Goal: Download file/media

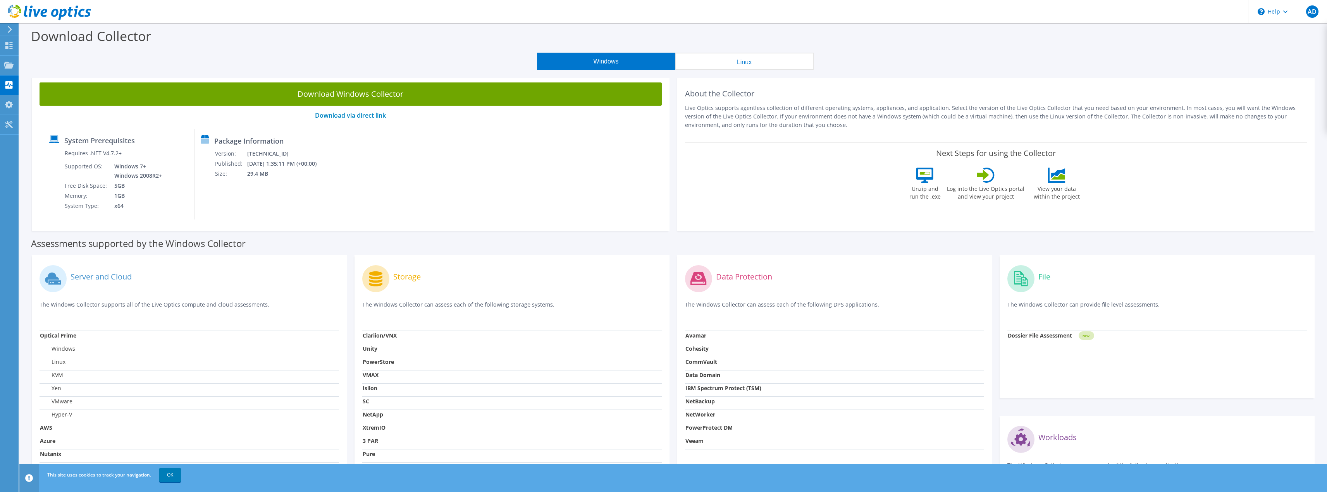
click at [749, 62] on button "Linux" at bounding box center [744, 61] width 138 height 17
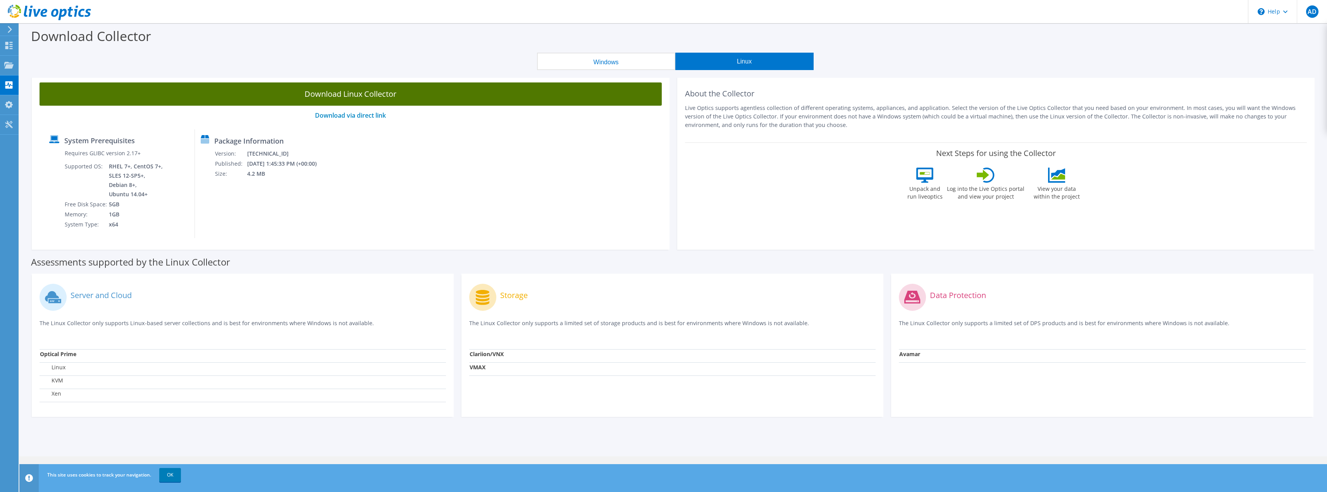
click at [374, 95] on link "Download Linux Collector" at bounding box center [351, 94] width 622 height 23
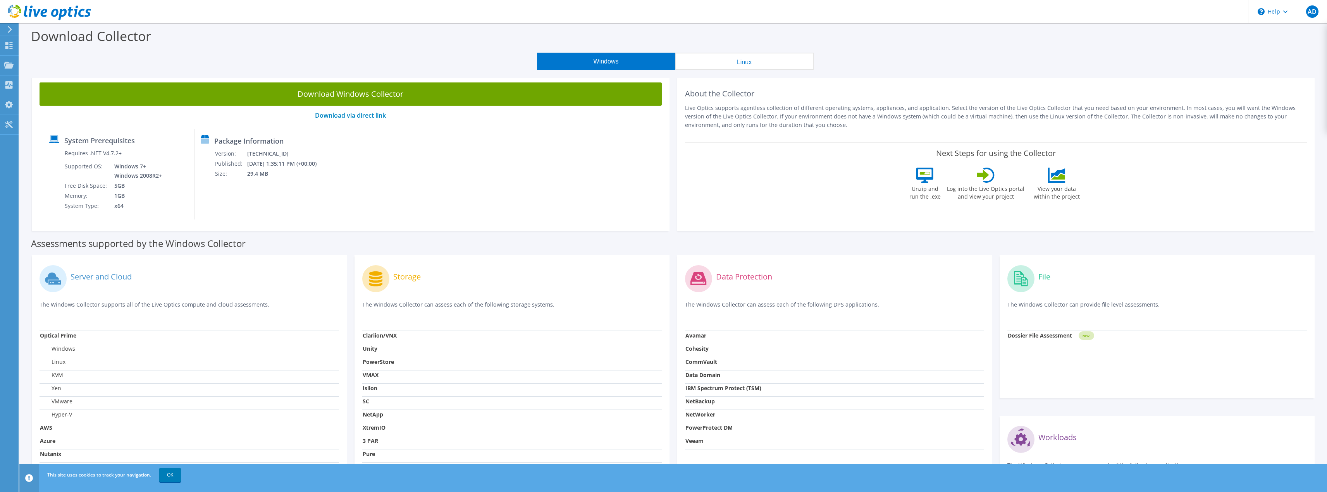
click at [725, 49] on div "Download Collector" at bounding box center [673, 37] width 1300 height 29
click at [723, 57] on button "Linux" at bounding box center [744, 61] width 138 height 17
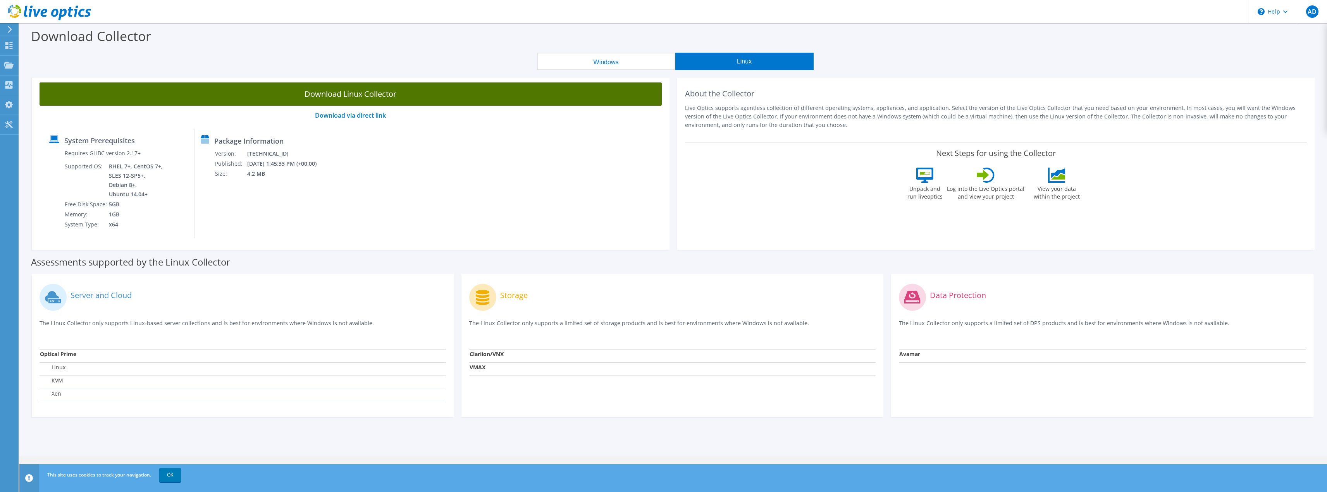
click at [381, 102] on link "Download Linux Collector" at bounding box center [351, 94] width 622 height 23
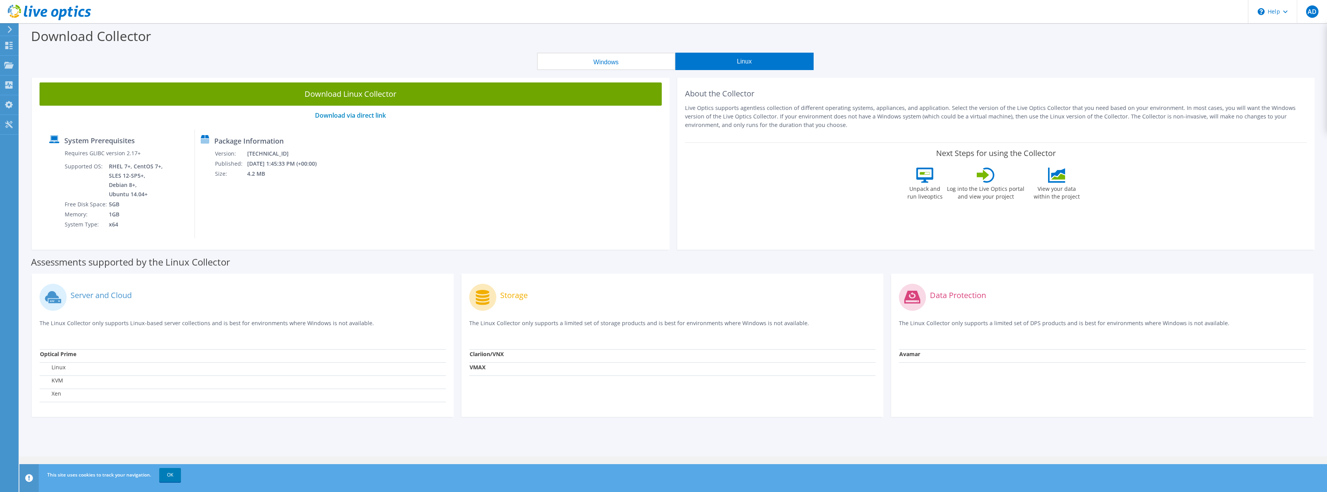
click at [10, 29] on use at bounding box center [10, 29] width 4 height 7
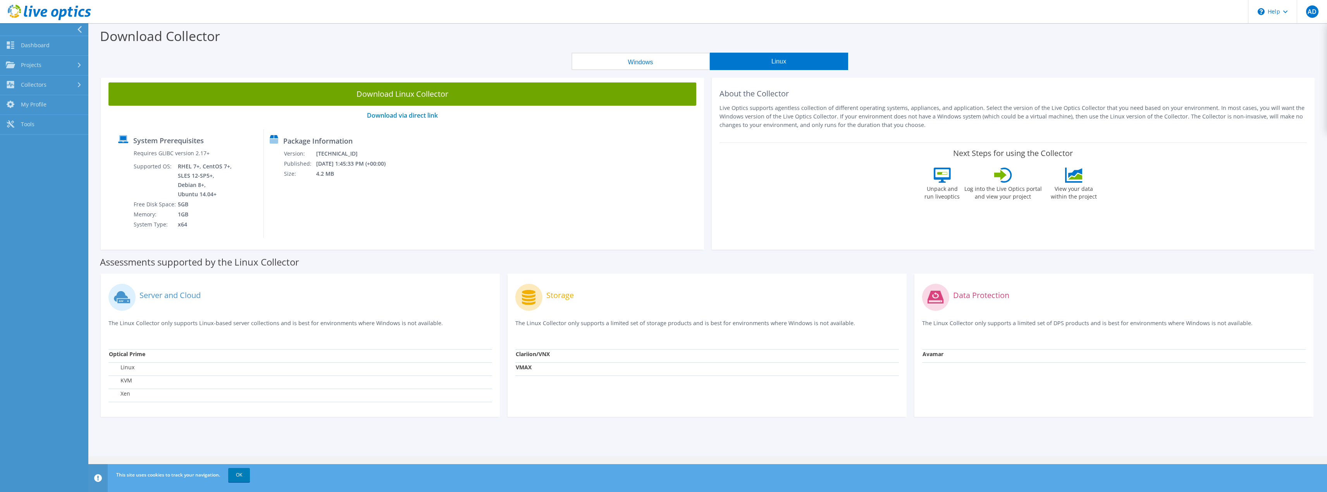
click at [59, 4] on div at bounding box center [45, 13] width 91 height 26
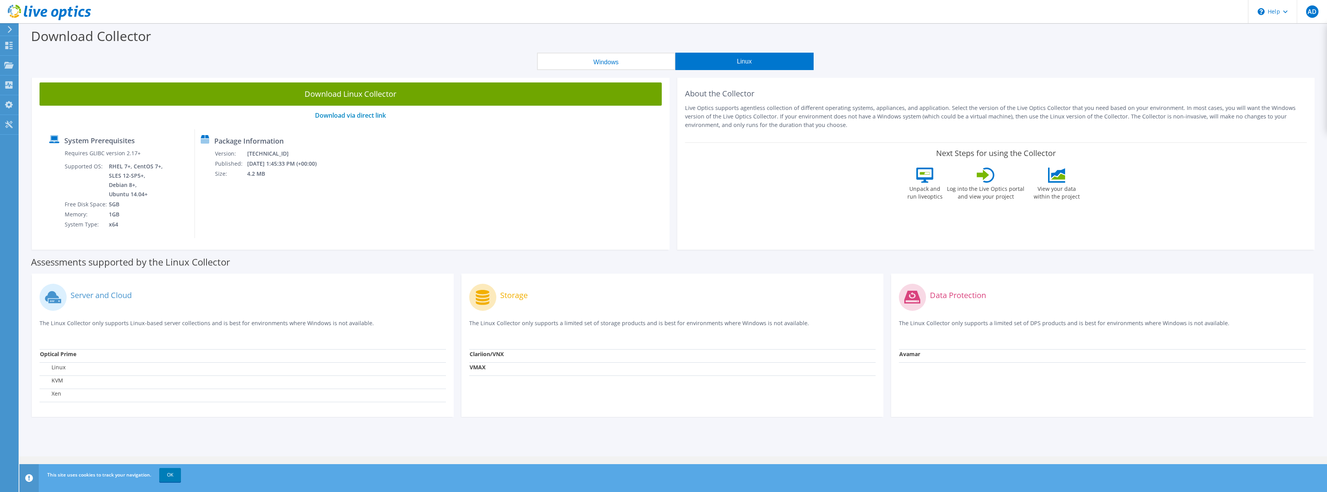
click at [53, 11] on use at bounding box center [49, 12] width 83 height 15
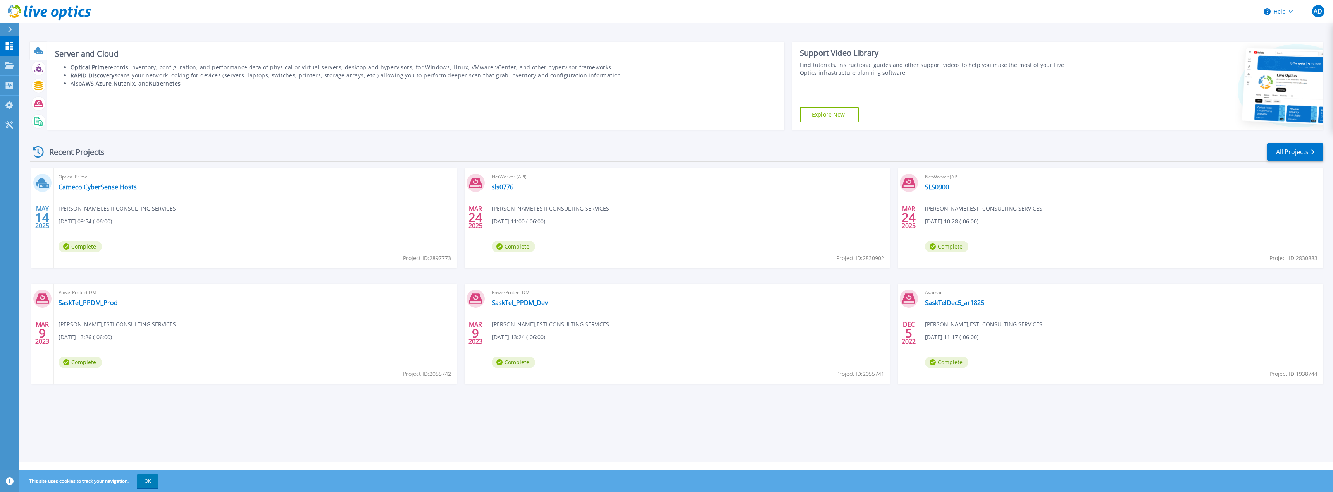
click at [33, 53] on div at bounding box center [39, 51] width 14 height 14
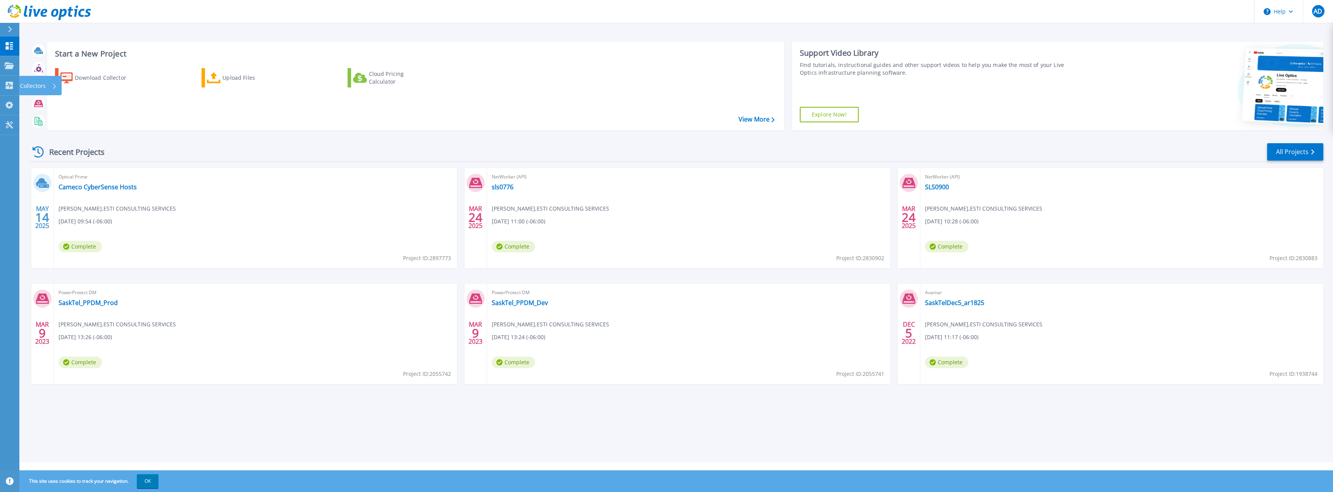
click at [35, 84] on p "Collectors" at bounding box center [33, 86] width 26 height 20
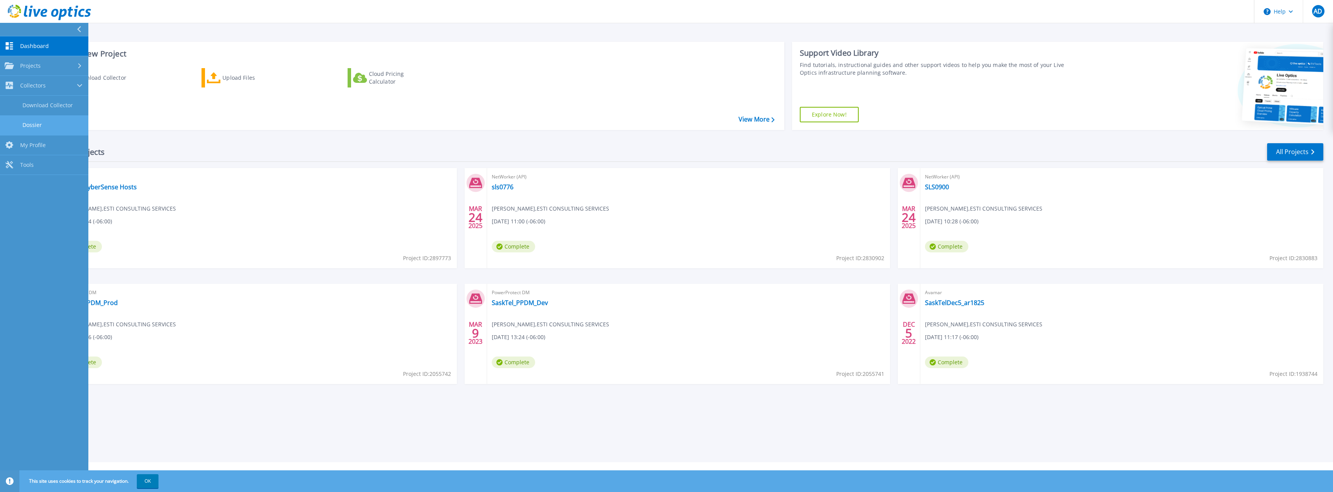
click at [44, 121] on link "Dossier" at bounding box center [44, 125] width 88 height 20
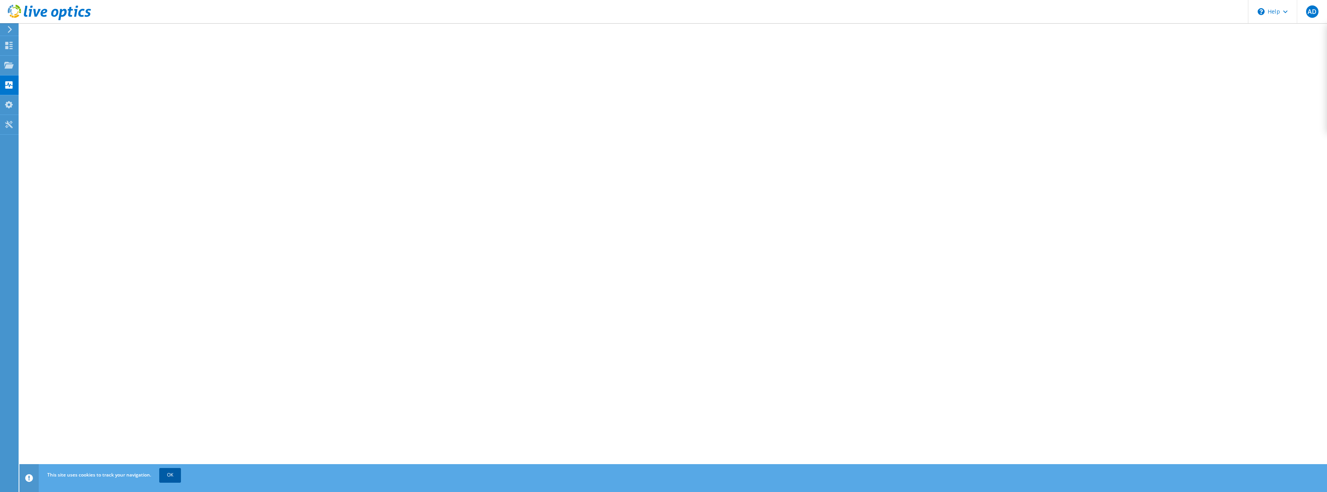
click at [166, 470] on link "OK" at bounding box center [170, 475] width 22 height 14
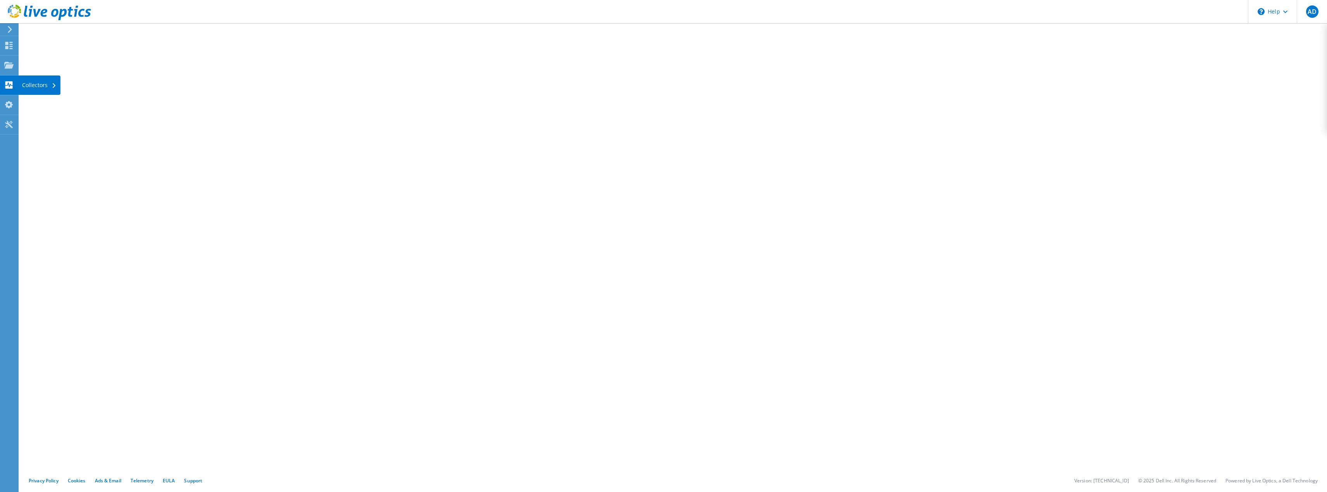
click at [29, 90] on div "Collectors" at bounding box center [39, 85] width 42 height 19
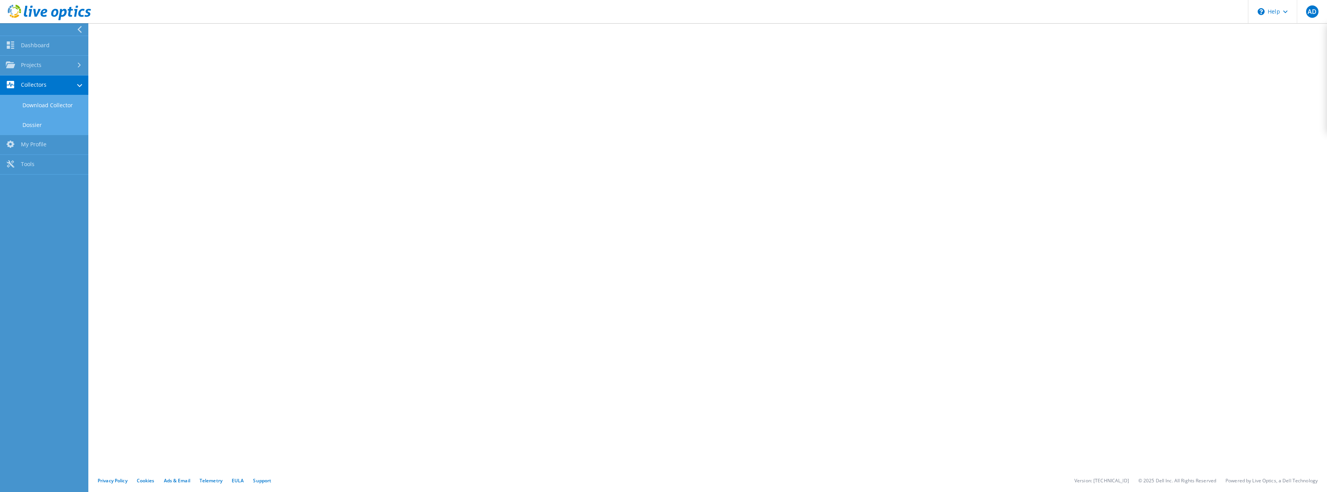
click at [44, 108] on link "Download Collector" at bounding box center [44, 105] width 88 height 20
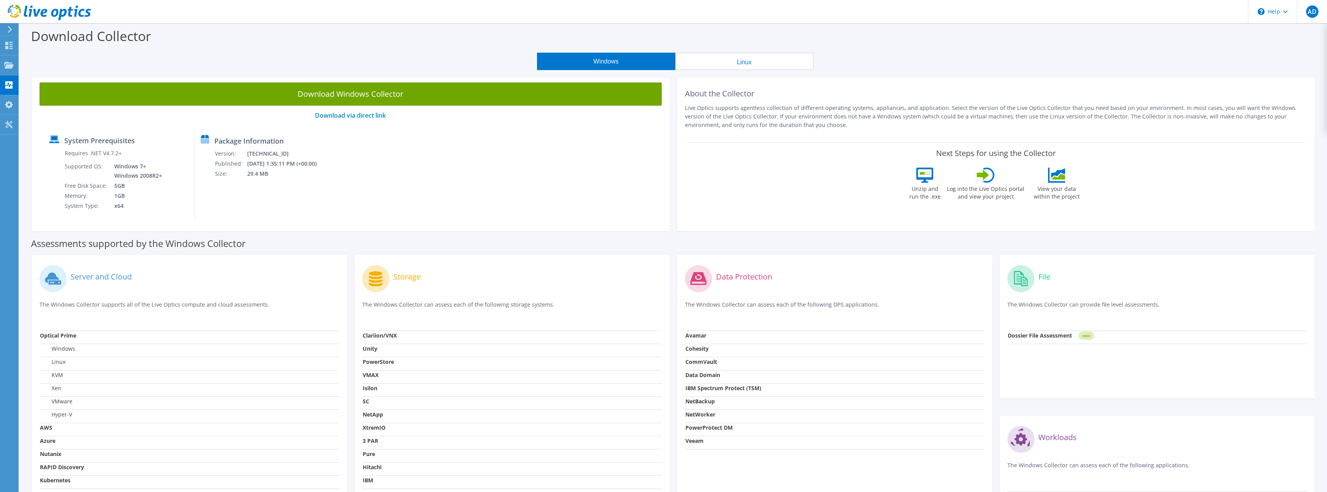
click at [730, 58] on button "Linux" at bounding box center [744, 61] width 138 height 17
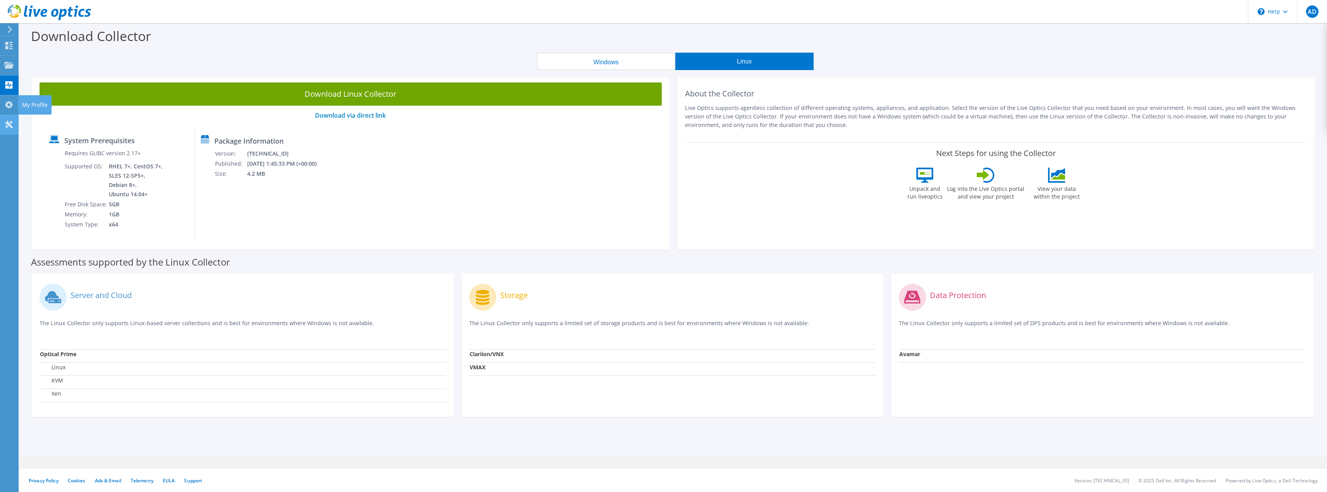
click at [8, 122] on use at bounding box center [8, 124] width 7 height 7
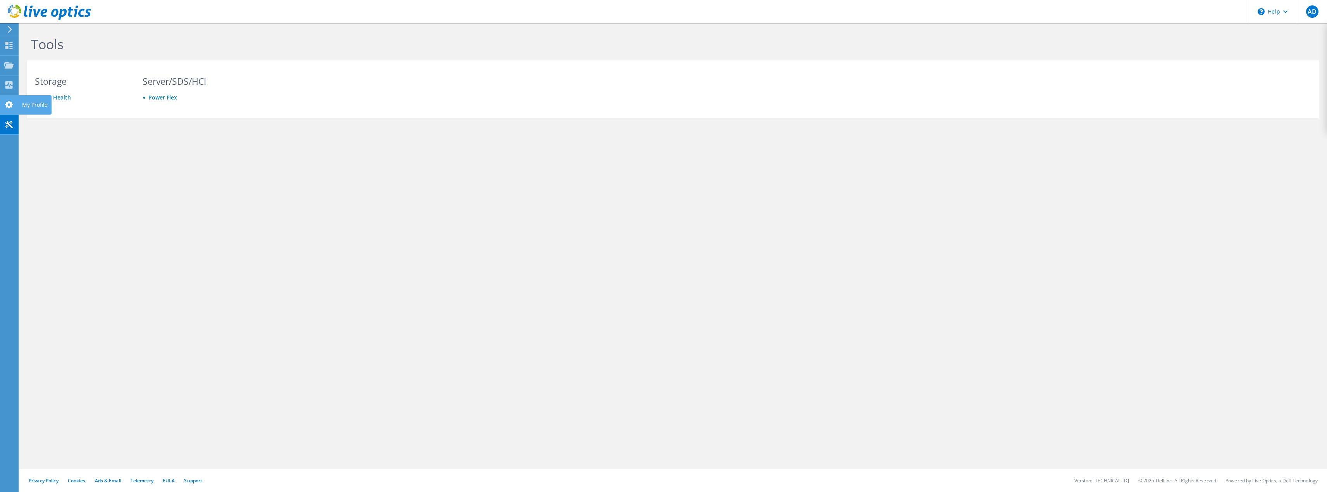
click at [12, 102] on icon at bounding box center [8, 104] width 9 height 7
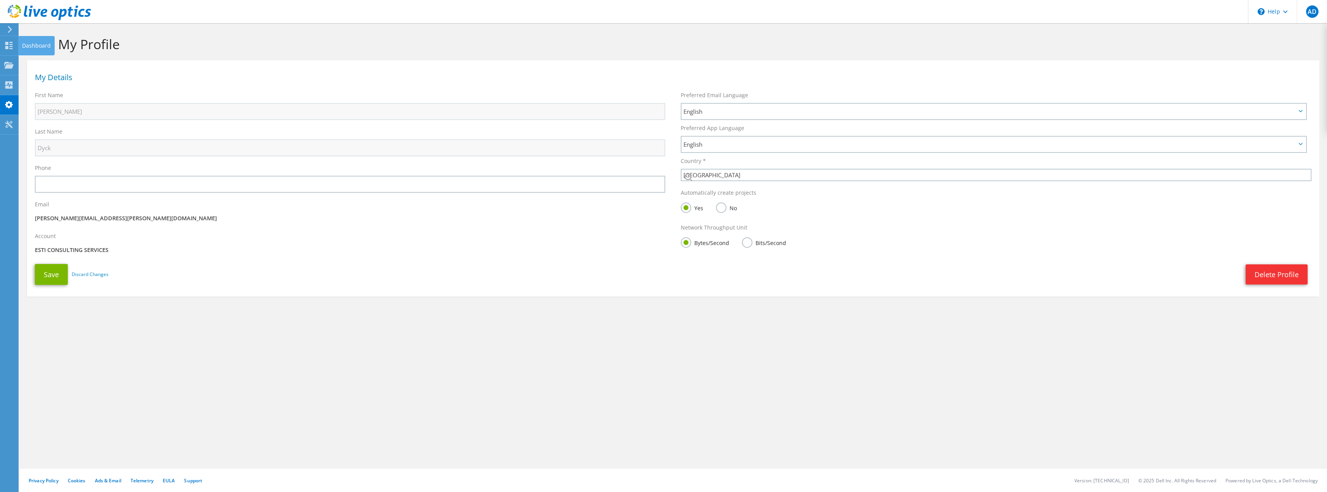
select select "37"
click at [12, 45] on icon at bounding box center [8, 45] width 9 height 7
